Goal: Obtain resource: Obtain resource

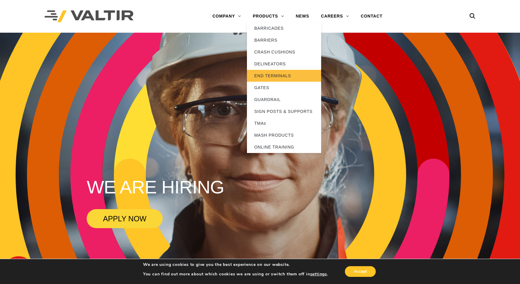
click at [274, 74] on link "END TERMINALS" at bounding box center [284, 76] width 74 height 12
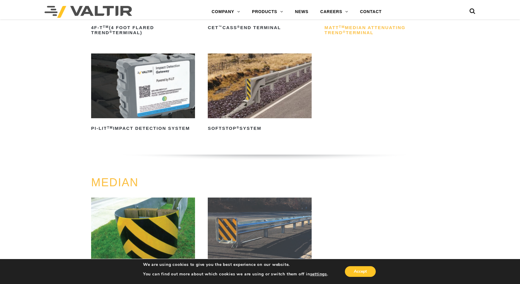
scroll to position [208, 0]
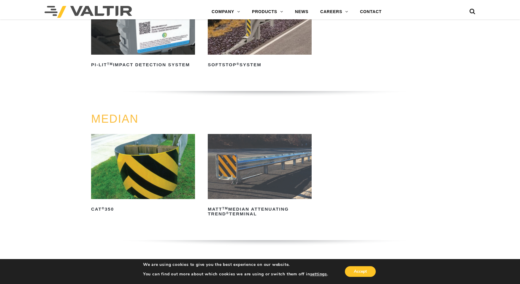
click at [151, 173] on img at bounding box center [143, 166] width 104 height 65
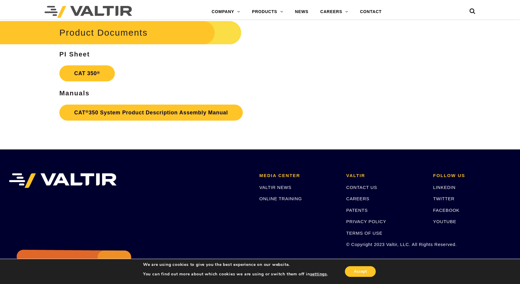
scroll to position [1053, 0]
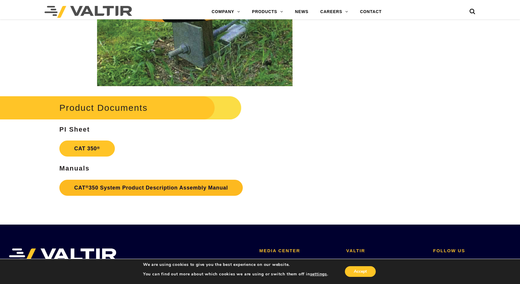
click at [109, 191] on link "CAT ® 350 System Product Description Assembly Manual" at bounding box center [150, 188] width 183 height 16
